Goal: Task Accomplishment & Management: Use online tool/utility

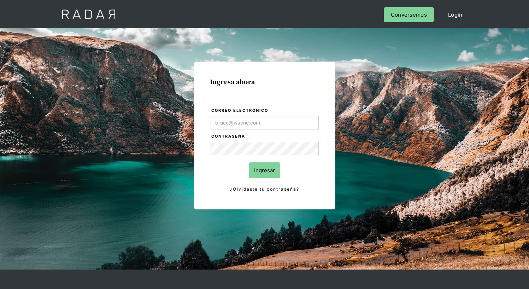
type input "[EMAIL_ADDRESS][PERSON_NAME][DOMAIN_NAME]"
click at [264, 170] on input "Ingresar" at bounding box center [264, 170] width 31 height 16
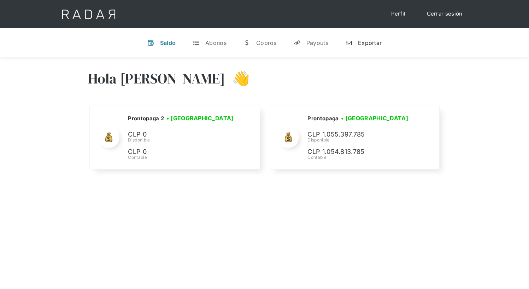
click at [363, 42] on div "Exportar" at bounding box center [370, 42] width 24 height 7
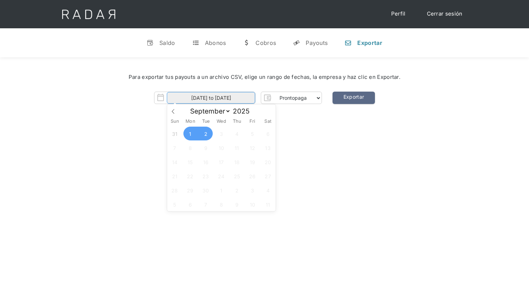
click at [211, 98] on input "[DATE] to [DATE]" at bounding box center [211, 98] width 88 height 12
click at [190, 134] on span "1" at bounding box center [190, 134] width 14 height 14
click at [206, 134] on span "2" at bounding box center [206, 134] width 14 height 14
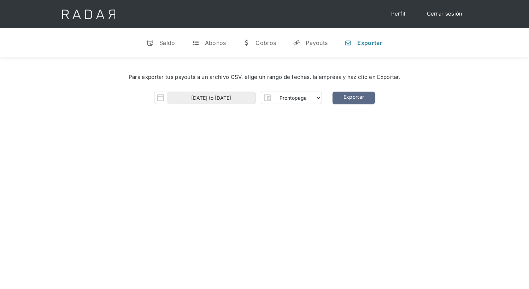
click at [0, 0] on span "23" at bounding box center [0, 0] width 0 height 0
click at [101, 112] on div "Para exportar tus payouts a un archivo CSV, elige un rango de fechas, la empres…" at bounding box center [264, 90] width 529 height 66
click at [238, 98] on input "[DATE] to [DATE]" at bounding box center [211, 98] width 88 height 12
click at [175, 134] on span "31" at bounding box center [175, 134] width 14 height 14
click at [189, 135] on span "1" at bounding box center [190, 134] width 14 height 14
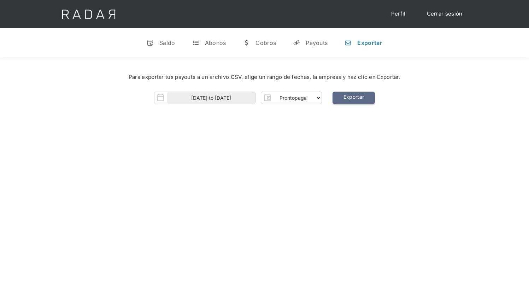
click at [353, 97] on link "Exportar" at bounding box center [354, 98] width 42 height 12
click at [162, 97] on img "Form" at bounding box center [161, 98] width 12 height 12
click at [193, 98] on input "31-08-2025 to 01-09-2025" at bounding box center [211, 98] width 88 height 12
click at [192, 133] on span "1" at bounding box center [190, 134] width 14 height 14
click at [206, 134] on span "2" at bounding box center [206, 134] width 14 height 14
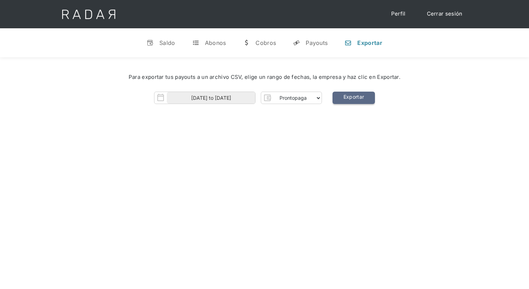
click at [355, 98] on link "Exportar" at bounding box center [354, 98] width 42 height 12
click at [160, 97] on img "Form" at bounding box center [161, 98] width 12 height 12
click at [163, 100] on img "Form" at bounding box center [161, 98] width 12 height 12
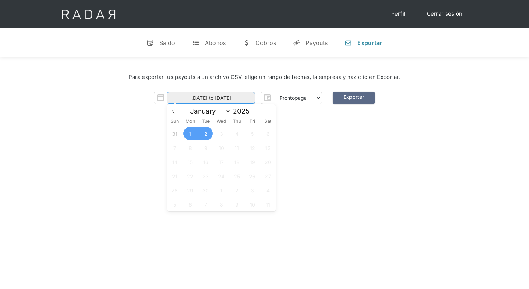
click at [179, 99] on input "[DATE] to [DATE]" at bounding box center [211, 98] width 88 height 12
click at [174, 134] on span "31" at bounding box center [175, 134] width 14 height 14
click at [190, 134] on span "1" at bounding box center [190, 134] width 14 height 14
type input "31-08-2025 to 01-09-2025"
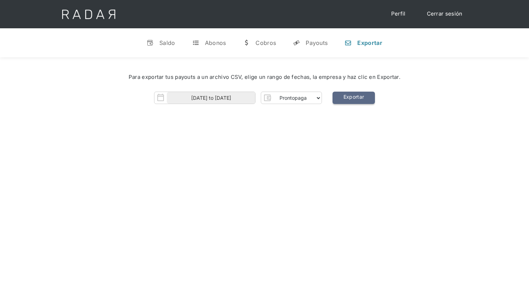
click at [353, 98] on link "Exportar" at bounding box center [354, 98] width 42 height 12
click at [214, 99] on input "31-08-2025 to 01-09-2025" at bounding box center [211, 98] width 88 height 12
click at [172, 114] on span at bounding box center [173, 110] width 12 height 12
select select "7"
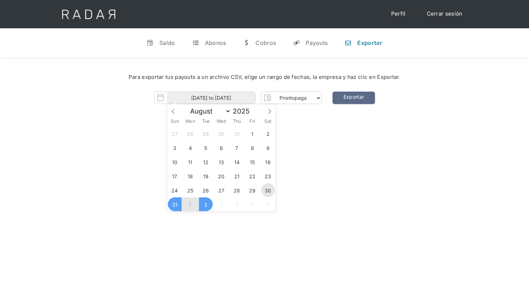
click at [266, 189] on span "30" at bounding box center [268, 190] width 14 height 14
click at [176, 205] on span "31" at bounding box center [175, 204] width 14 height 14
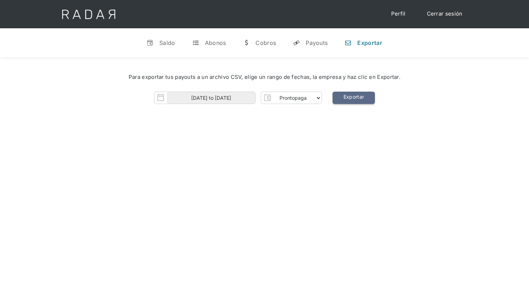
click at [344, 98] on link "Exportar" at bounding box center [354, 98] width 42 height 12
click at [374, 96] on link "Exportar" at bounding box center [354, 98] width 42 height 12
click at [81, 94] on div "30-08-2025 to 31-08-2025 Prontopaga Prontopaga 2 Thank you! Your submission has…" at bounding box center [265, 98] width 508 height 12
click at [162, 98] on img "Form" at bounding box center [161, 98] width 12 height 12
click at [159, 99] on img "Form" at bounding box center [161, 98] width 12 height 12
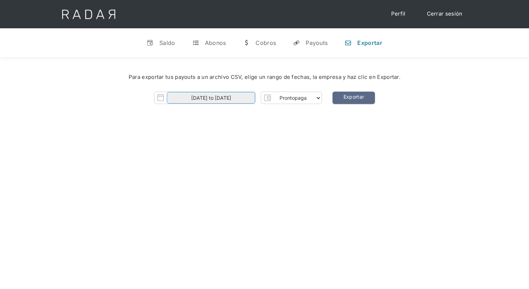
click at [187, 99] on input "30-08-2025 to 31-08-2025" at bounding box center [211, 98] width 88 height 12
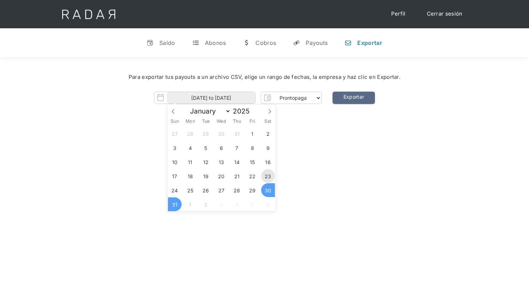
click at [268, 177] on span "23" at bounding box center [268, 176] width 14 height 14
click at [176, 186] on span "24" at bounding box center [175, 190] width 14 height 14
type input "[DATE] to [DATE]"
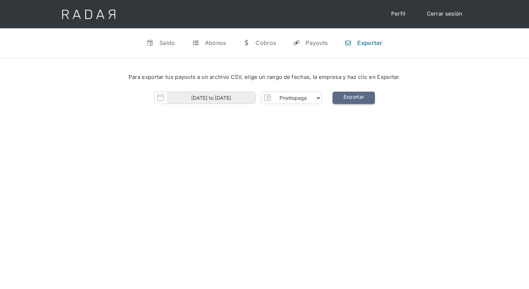
click at [349, 97] on link "Exportar" at bounding box center [354, 98] width 42 height 12
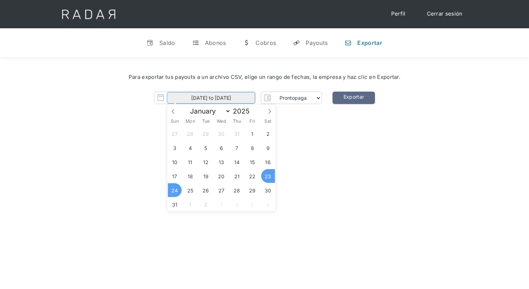
click at [207, 94] on input "[DATE] to [DATE]" at bounding box center [211, 98] width 88 height 12
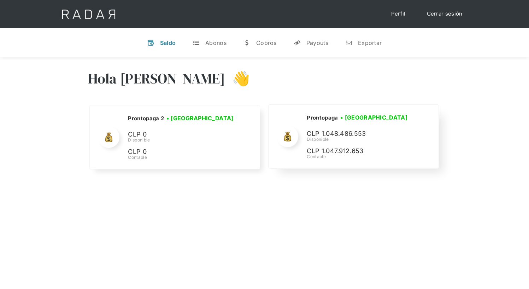
click at [0, 0] on h2 "Prontopaga" at bounding box center [0, 0] width 0 height 0
click at [0, 0] on div "Disponible" at bounding box center [0, 0] width 0 height 0
click at [0, 0] on img at bounding box center [0, 0] width 0 height 0
click at [0, 0] on h2 "Prontopaga" at bounding box center [0, 0] width 0 height 0
click at [0, 0] on div "Disponible" at bounding box center [0, 0] width 0 height 0
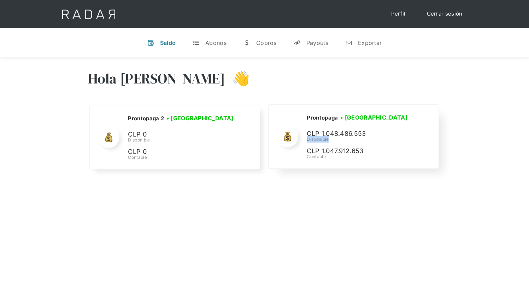
click at [0, 0] on div "Disponible" at bounding box center [0, 0] width 0 height 0
click at [0, 0] on h3 "• [GEOGRAPHIC_DATA]" at bounding box center [0, 0] width 0 height 0
click at [363, 42] on div "Exportar" at bounding box center [370, 42] width 24 height 7
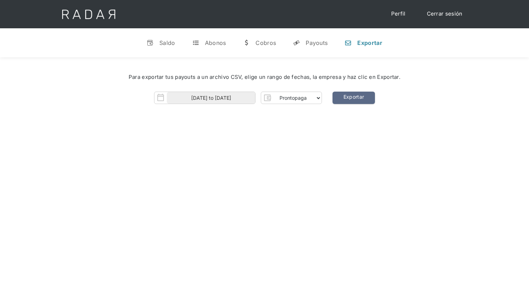
click at [214, 124] on div "Hola [PERSON_NAME] 👋 Cargando tus cuentas... Nombre de la empresa • [GEOGRAPHIC…" at bounding box center [264, 201] width 529 height 289
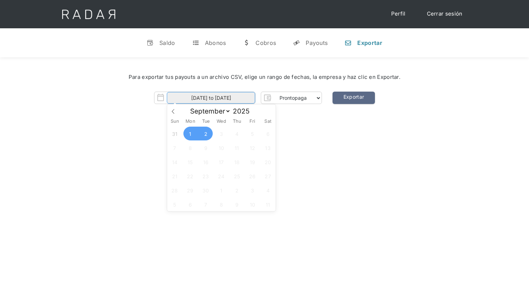
click at [232, 98] on input "[DATE] to [DATE]" at bounding box center [211, 98] width 88 height 12
click at [173, 110] on icon at bounding box center [173, 111] width 5 height 5
select select "7"
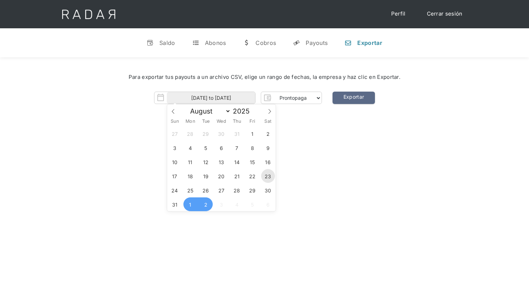
click at [268, 175] on span "23" at bounding box center [268, 176] width 14 height 14
click at [177, 190] on span "24" at bounding box center [175, 190] width 14 height 14
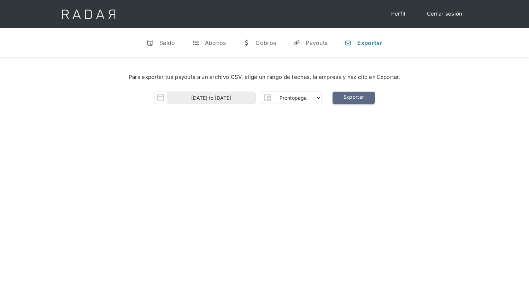
click at [357, 97] on link "Exportar" at bounding box center [354, 98] width 42 height 12
click at [194, 99] on input "[DATE] to [DATE]" at bounding box center [211, 98] width 88 height 12
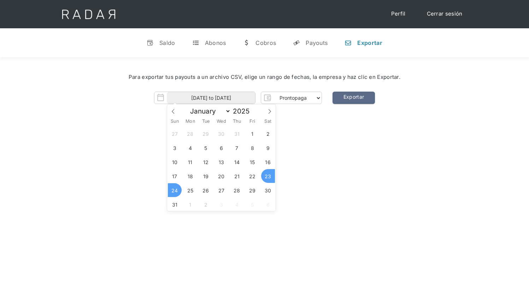
click at [264, 176] on span "23" at bounding box center [268, 176] width 14 height 14
type input "[DATE]"
click at [268, 174] on span "23" at bounding box center [268, 176] width 14 height 14
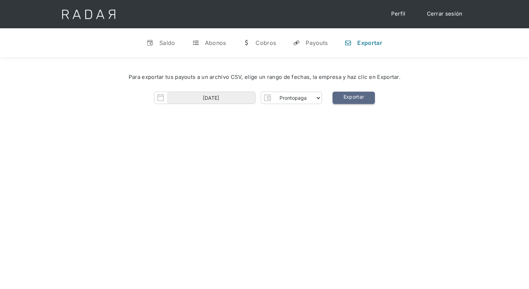
click at [358, 98] on link "Exportar" at bounding box center [354, 98] width 42 height 12
